Goal: Information Seeking & Learning: Learn about a topic

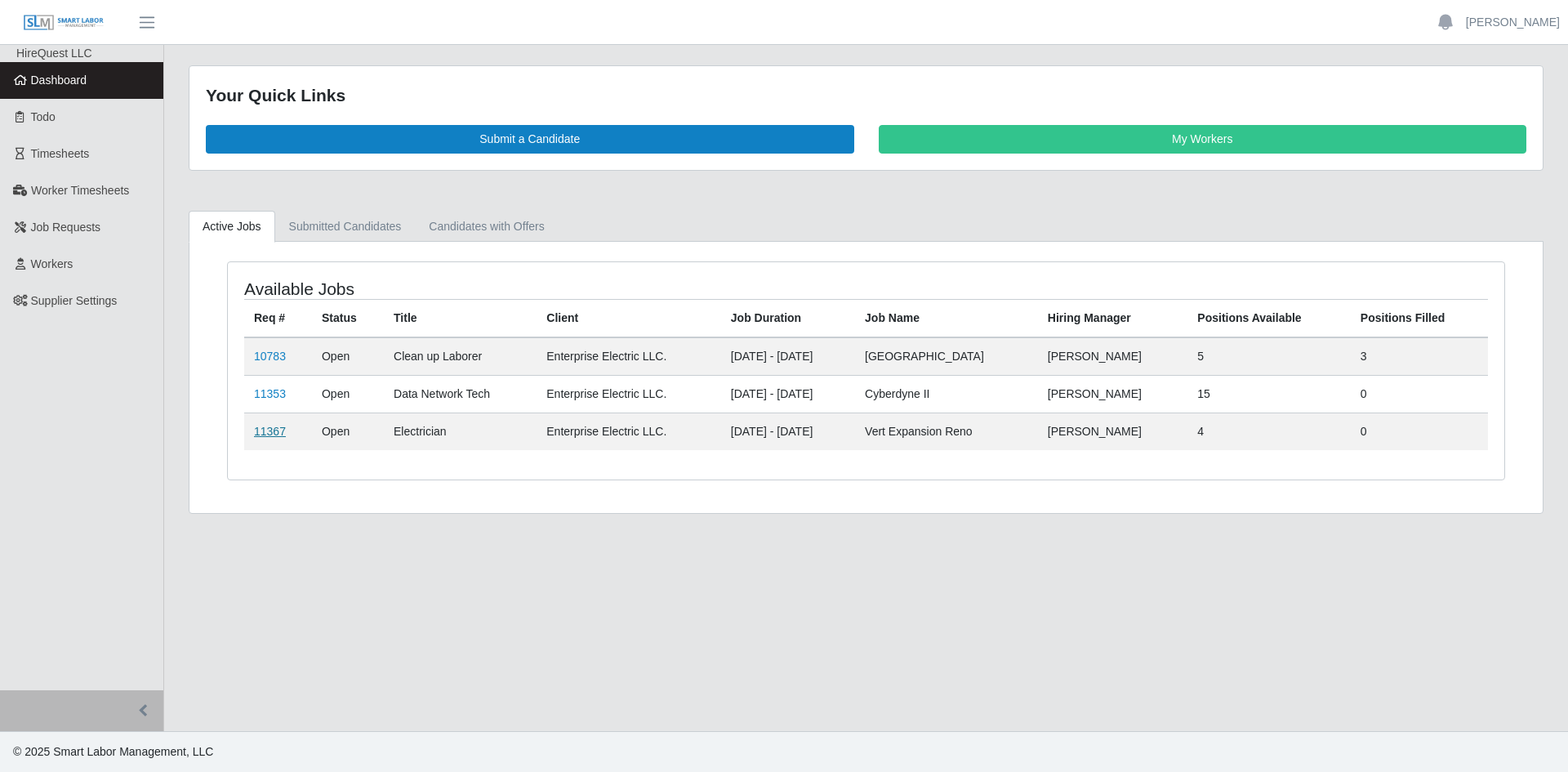
click at [274, 431] on link "11367" at bounding box center [270, 432] width 32 height 13
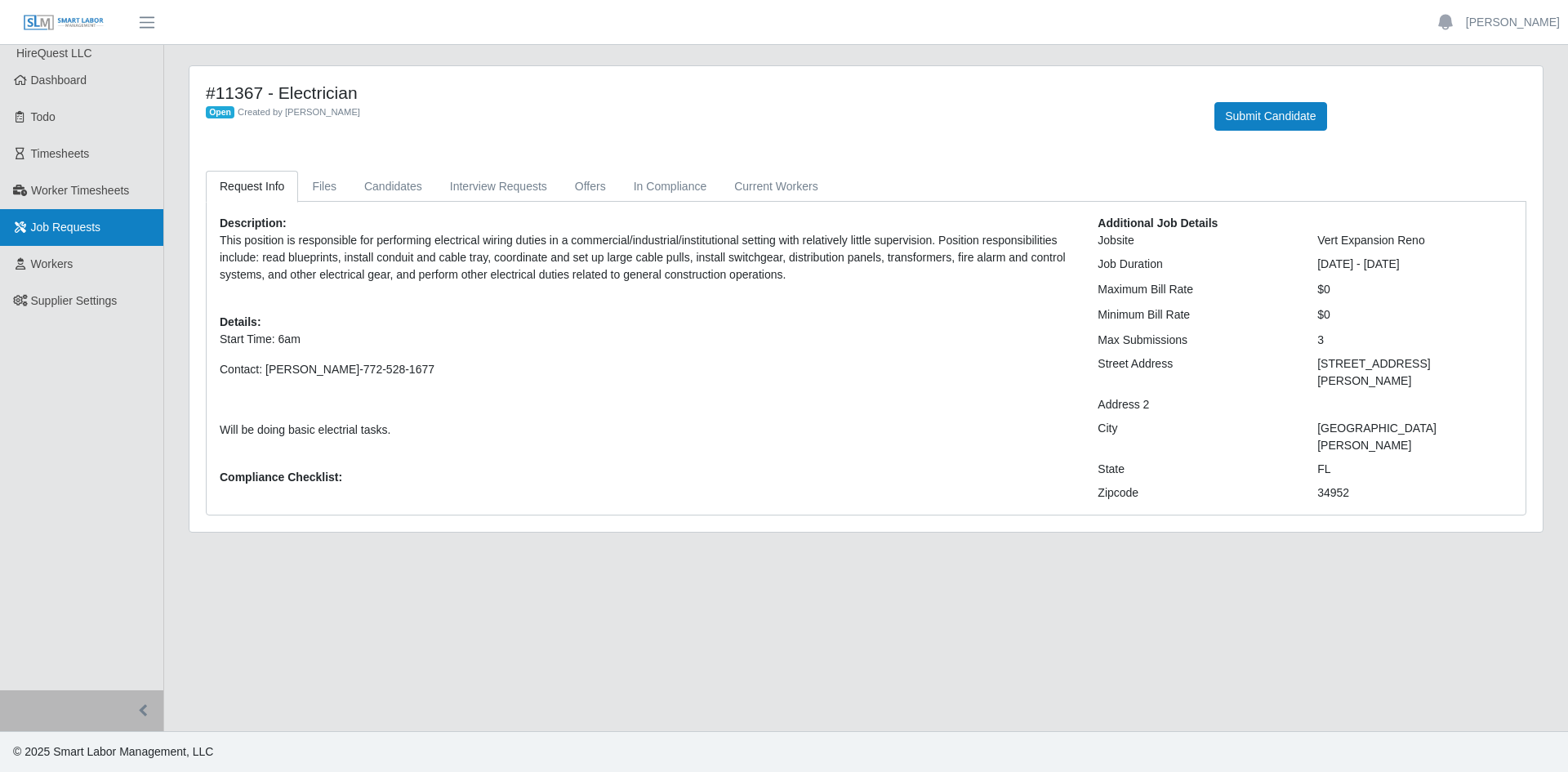
click at [70, 220] on span "Job Requests" at bounding box center [66, 227] width 70 height 13
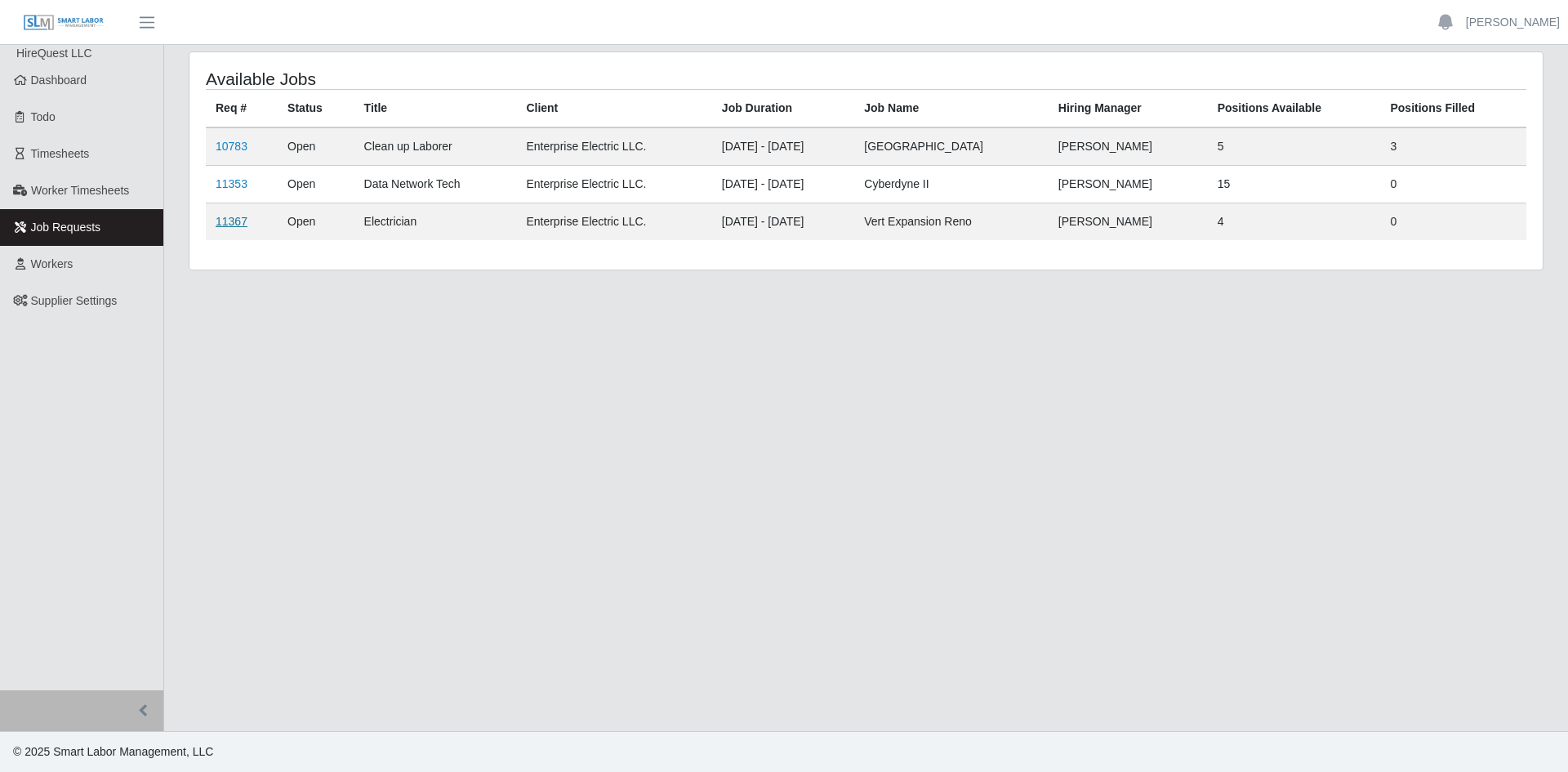
click at [229, 220] on link "11367" at bounding box center [231, 221] width 32 height 13
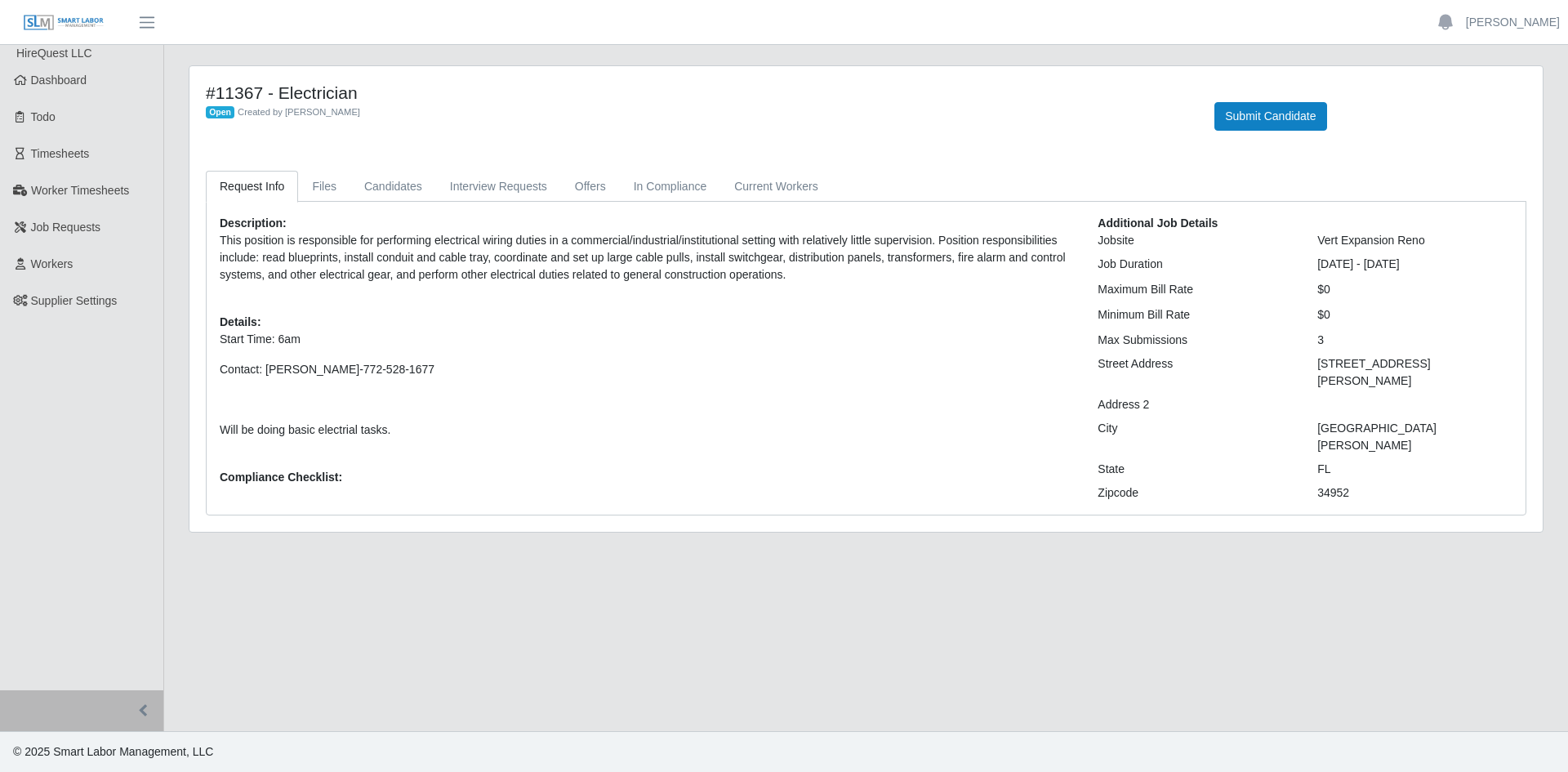
drag, startPoint x: 222, startPoint y: 238, endPoint x: 782, endPoint y: 290, distance: 562.4
click at [782, 290] on div "Description: This position is responsible for performing electrical wiring duti…" at bounding box center [647, 358] width 878 height 287
copy p "This position is responsible for performing electrical wiring duties in a comme…"
drag, startPoint x: 220, startPoint y: 427, endPoint x: 393, endPoint y: 425, distance: 173.0
click at [393, 425] on p "Will be doing basic electrial tasks." at bounding box center [646, 430] width 854 height 17
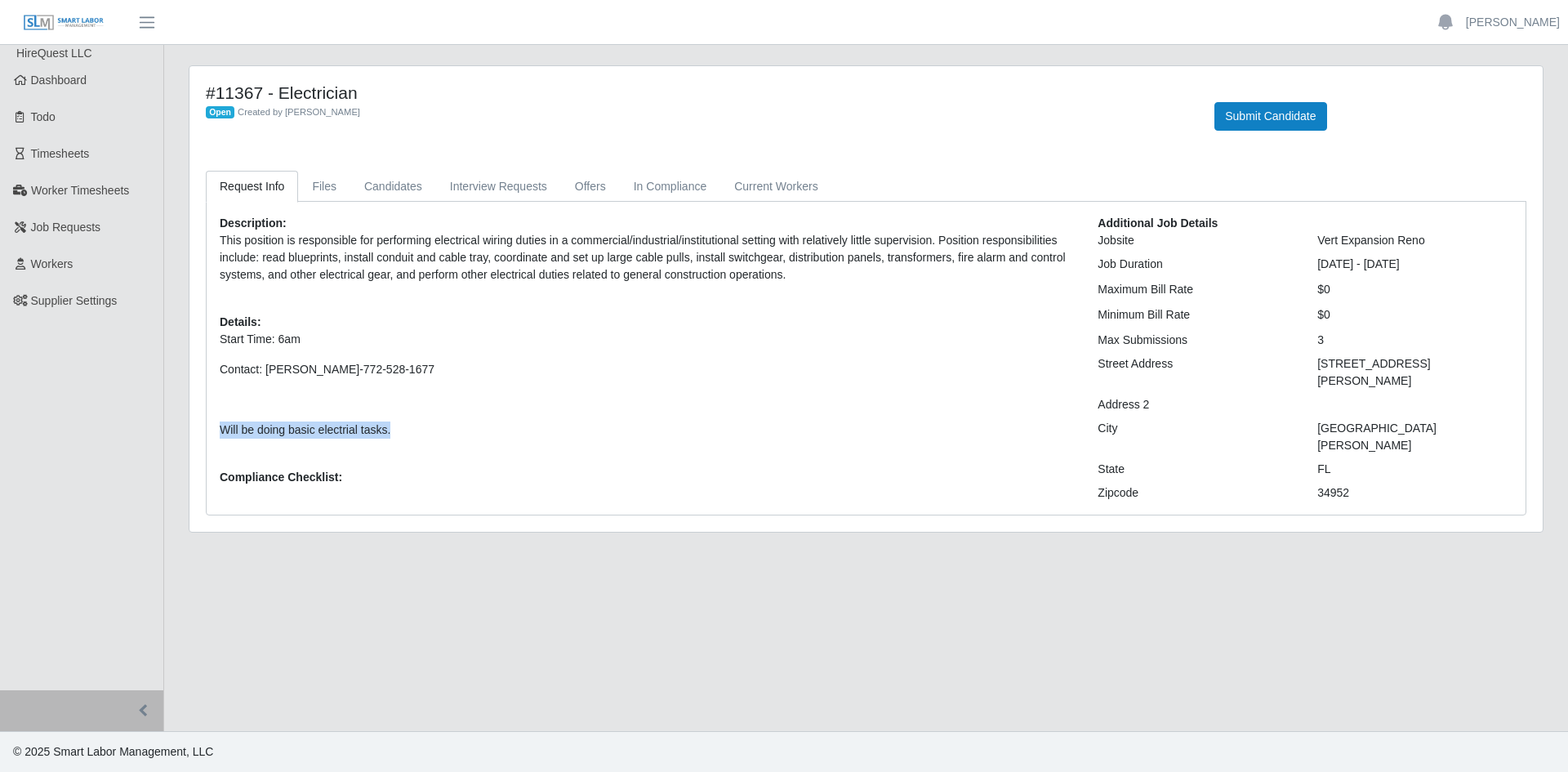
copy p "Will be doing basic electrial tasks."
